Goal: Task Accomplishment & Management: Use online tool/utility

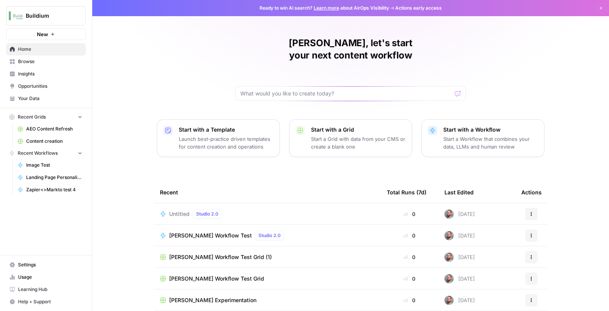
click at [67, 36] on button "New" at bounding box center [46, 34] width 80 height 12
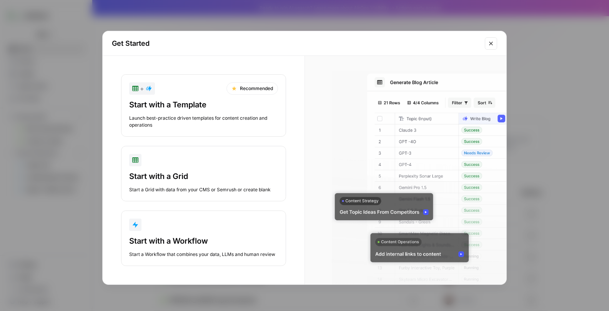
click at [236, 117] on div "Launch best-practice driven templates for content creation and operations" at bounding box center [203, 122] width 149 height 14
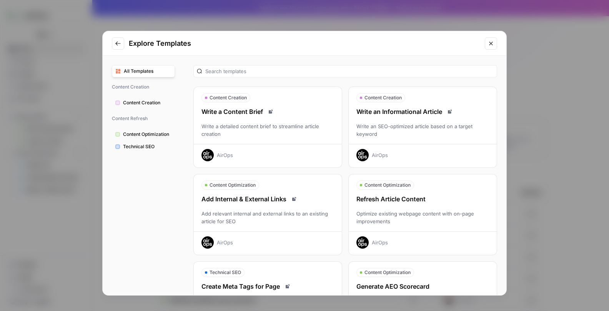
click at [149, 133] on span "Content Optimization" at bounding box center [147, 134] width 48 height 7
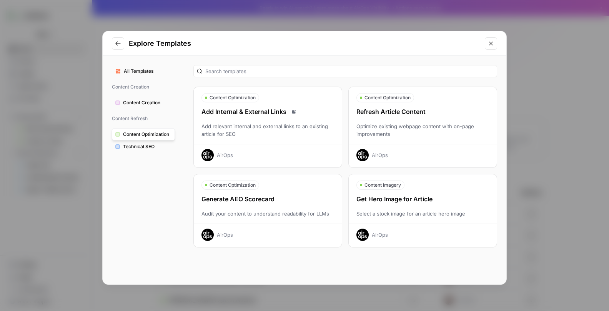
click at [150, 147] on span "Technical SEO" at bounding box center [147, 146] width 48 height 7
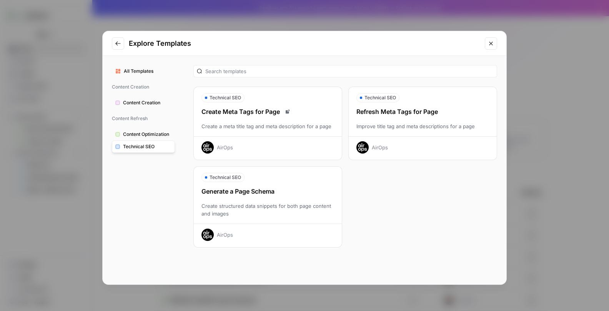
click at [146, 132] on span "Content Optimization" at bounding box center [147, 134] width 48 height 7
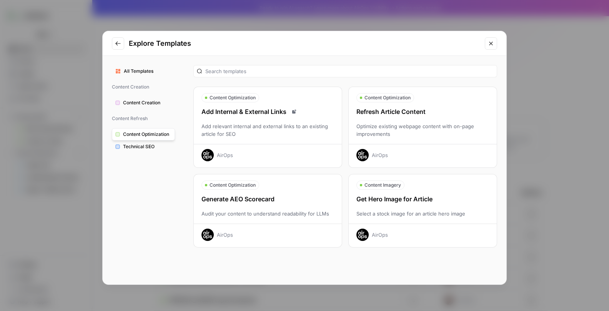
click at [149, 100] on span "Content Creation" at bounding box center [147, 102] width 48 height 7
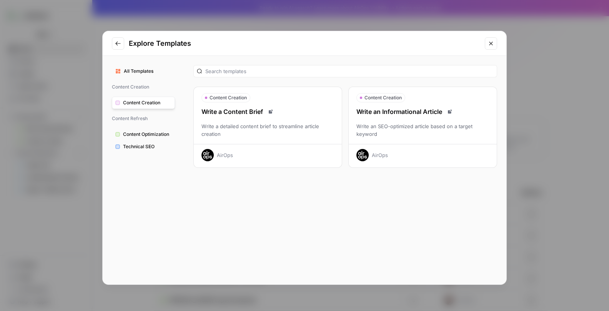
click at [151, 134] on span "Content Optimization" at bounding box center [147, 134] width 48 height 7
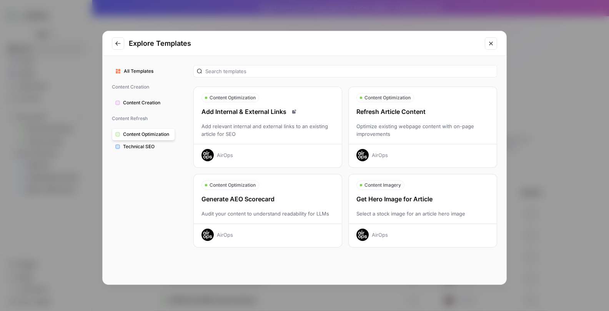
click at [146, 143] on span "Technical SEO" at bounding box center [147, 146] width 48 height 7
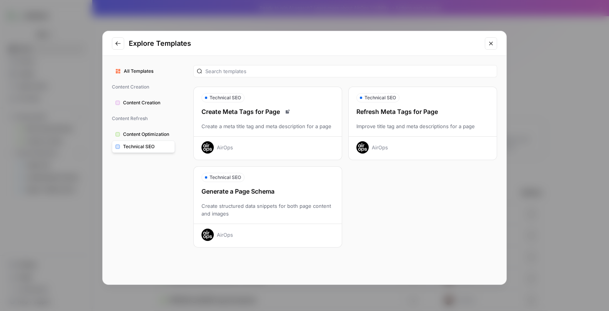
click at [166, 135] on span "Content Optimization" at bounding box center [147, 134] width 48 height 7
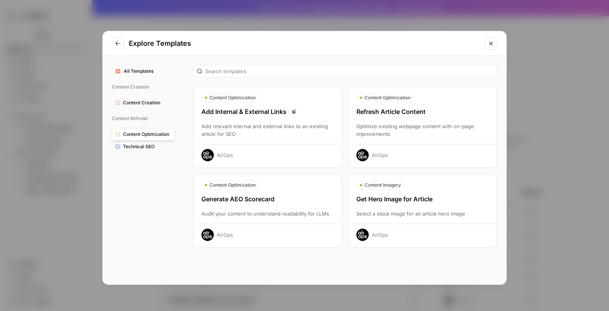
click at [158, 103] on span "Content Creation" at bounding box center [147, 102] width 48 height 7
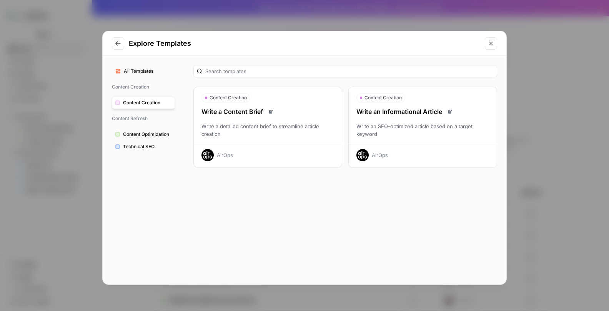
click at [153, 134] on span "Content Optimization" at bounding box center [147, 134] width 48 height 7
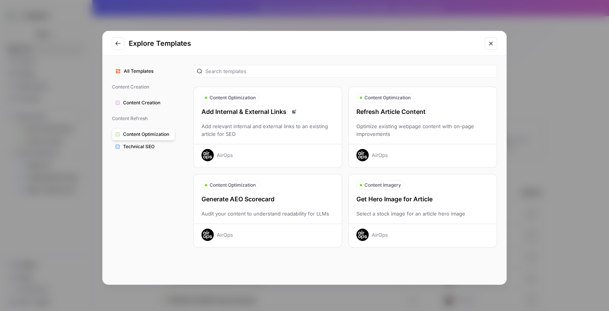
click at [150, 145] on span "Technical SEO" at bounding box center [147, 146] width 48 height 7
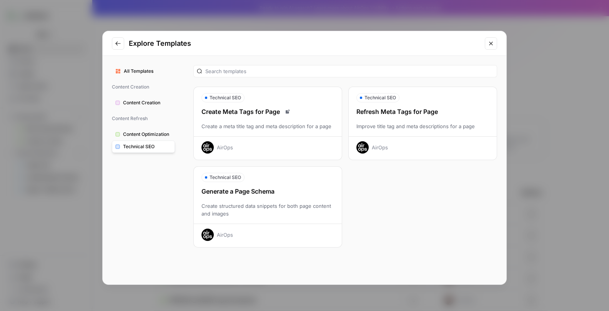
click at [491, 42] on icon "Close modal" at bounding box center [491, 43] width 6 height 6
